Goal: Task Accomplishment & Management: Use online tool/utility

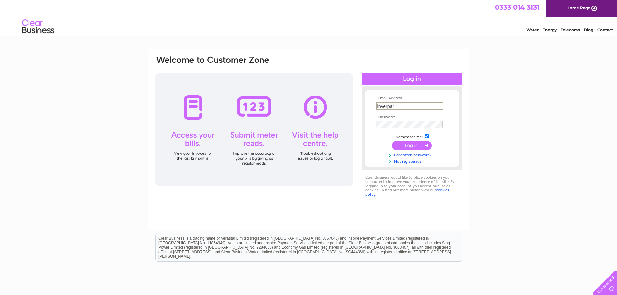
type input "inverparkshop@gmail.com"
click at [392, 141] on input "submit" at bounding box center [412, 145] width 40 height 9
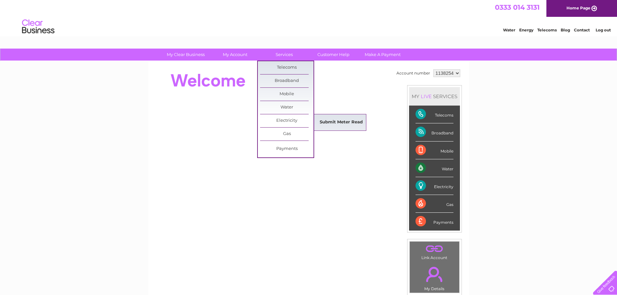
click at [326, 119] on link "Submit Meter Read" at bounding box center [340, 122] width 53 height 13
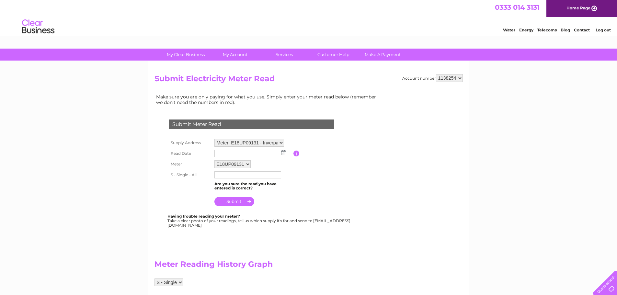
click at [284, 153] on img at bounding box center [283, 152] width 5 height 5
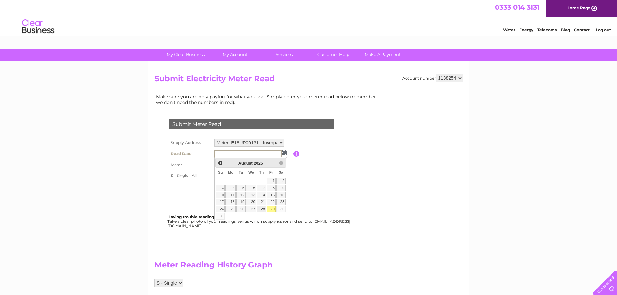
click at [261, 210] on link "28" at bounding box center [261, 209] width 9 height 6
type input "2025/08/28"
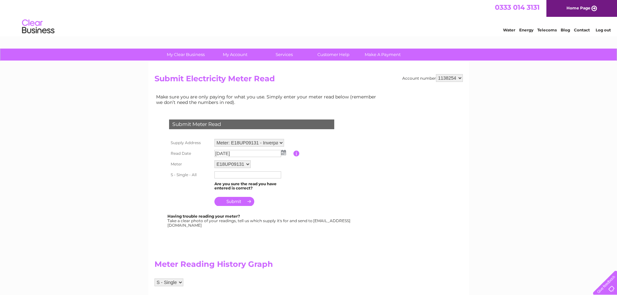
click at [248, 180] on td "Are you sure the read you have entered is correct?" at bounding box center [253, 186] width 81 height 12
click at [250, 176] on input "text" at bounding box center [247, 175] width 67 height 8
type input "229416"
click at [232, 199] on input "submit" at bounding box center [234, 201] width 40 height 9
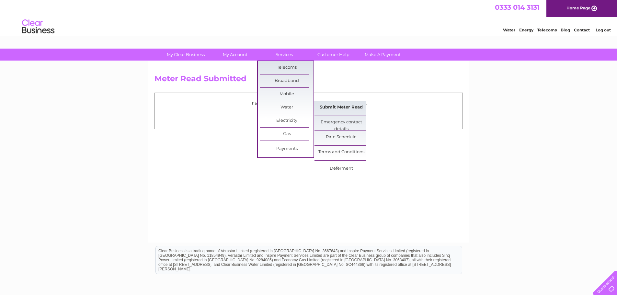
click at [332, 106] on link "Submit Meter Read" at bounding box center [340, 107] width 53 height 13
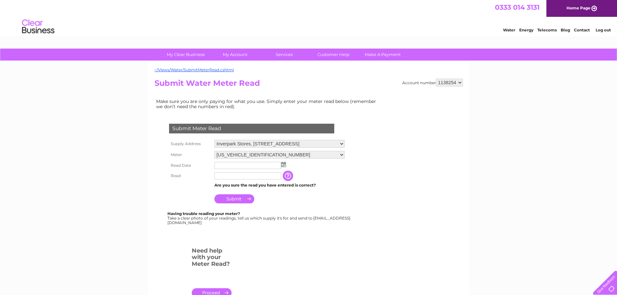
click at [284, 164] on img at bounding box center [283, 164] width 5 height 5
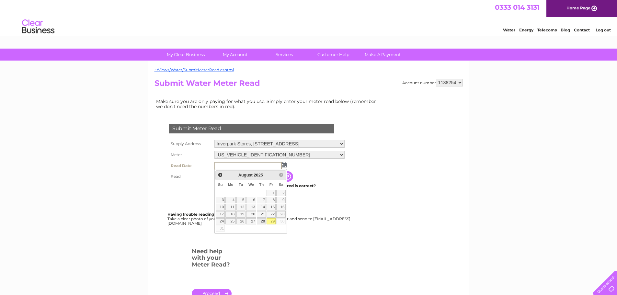
click at [262, 222] on link "28" at bounding box center [261, 221] width 9 height 6
type input "2025/08/28"
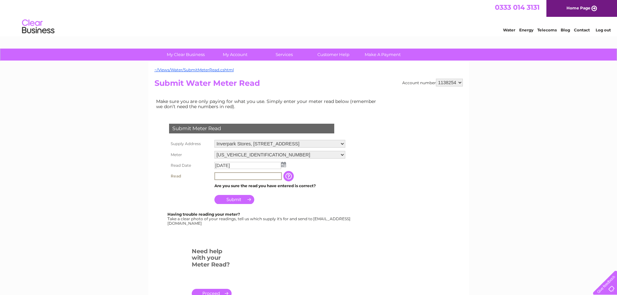
click at [268, 174] on input "text" at bounding box center [247, 176] width 67 height 8
type input "238"
click at [238, 196] on input "Submit" at bounding box center [234, 199] width 40 height 9
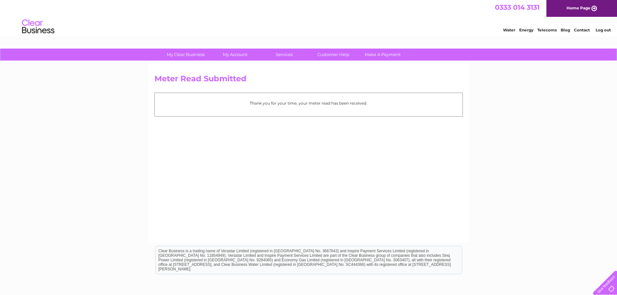
click at [603, 29] on link "Log out" at bounding box center [602, 30] width 15 height 5
